Goal: Task Accomplishment & Management: Manage account settings

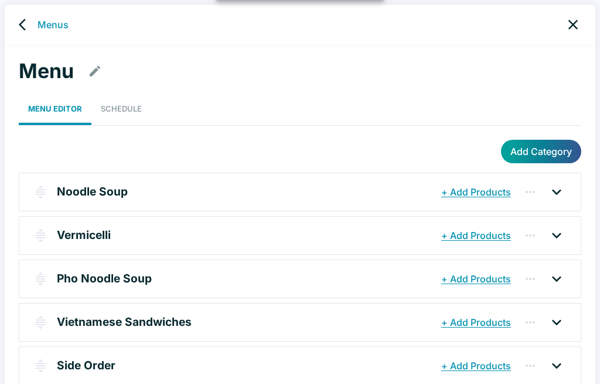
click at [100, 184] on p "Noodle Soup" at bounding box center [92, 191] width 71 height 17
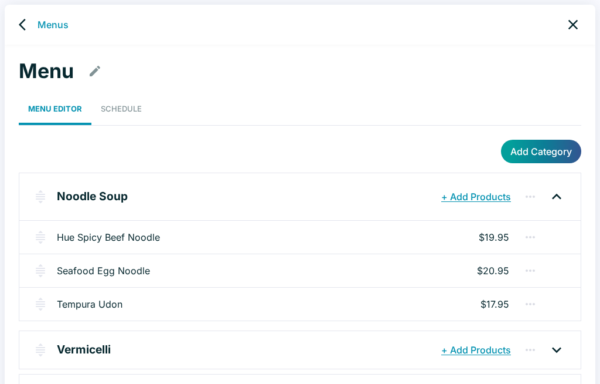
click at [21, 18] on icon "back" at bounding box center [26, 25] width 14 height 14
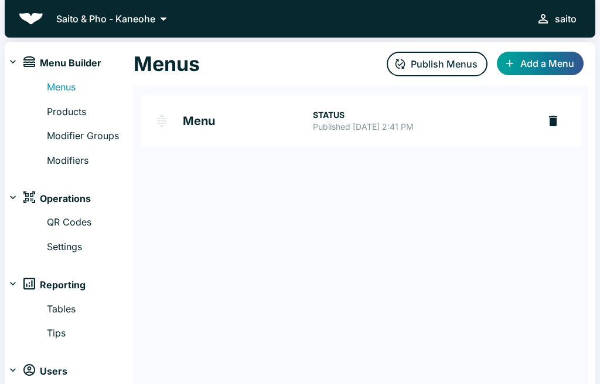
click at [562, 16] on div "saito" at bounding box center [566, 19] width 22 height 16
click at [549, 16] on button "Logout" at bounding box center [557, 24] width 50 height 21
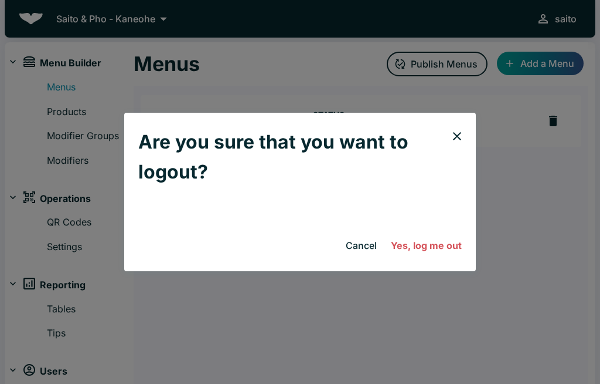
click at [417, 252] on button "Yes, log me out" at bounding box center [426, 244] width 80 height 23
